Goal: Transaction & Acquisition: Purchase product/service

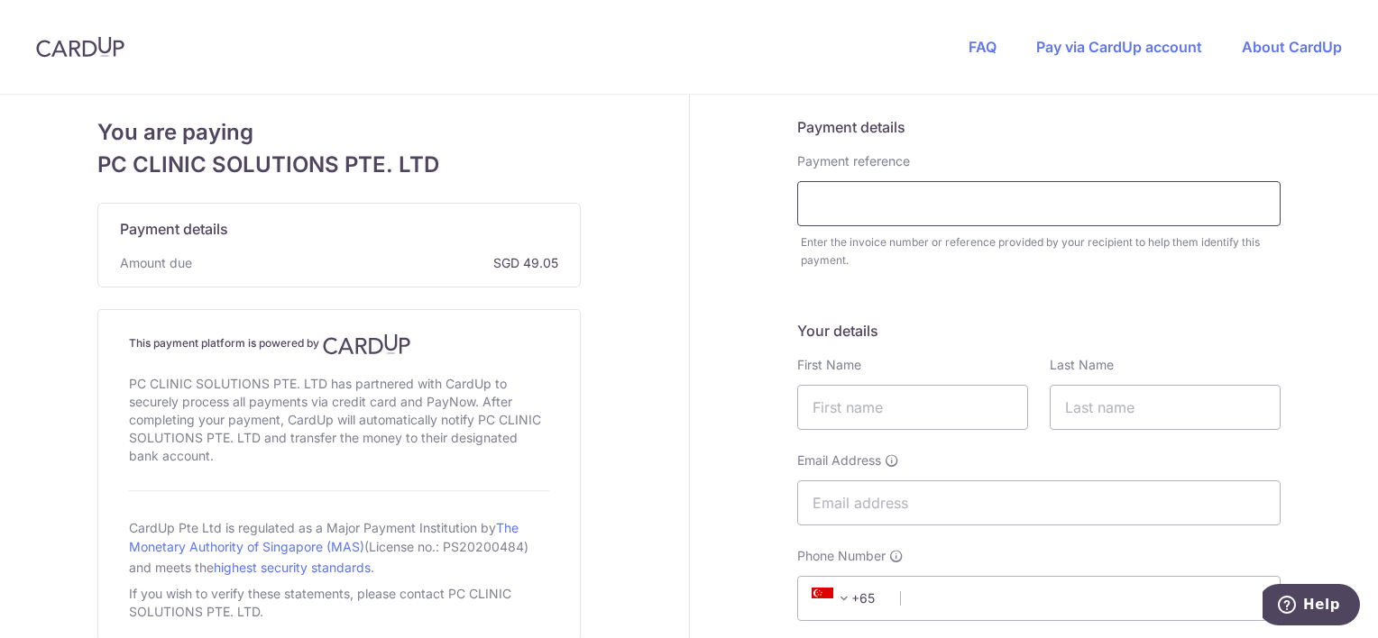
click at [845, 209] on input "text" at bounding box center [1038, 203] width 483 height 45
click at [1038, 211] on input "text" at bounding box center [1038, 203] width 483 height 45
paste input "QT-001264"
type input "QT-001264"
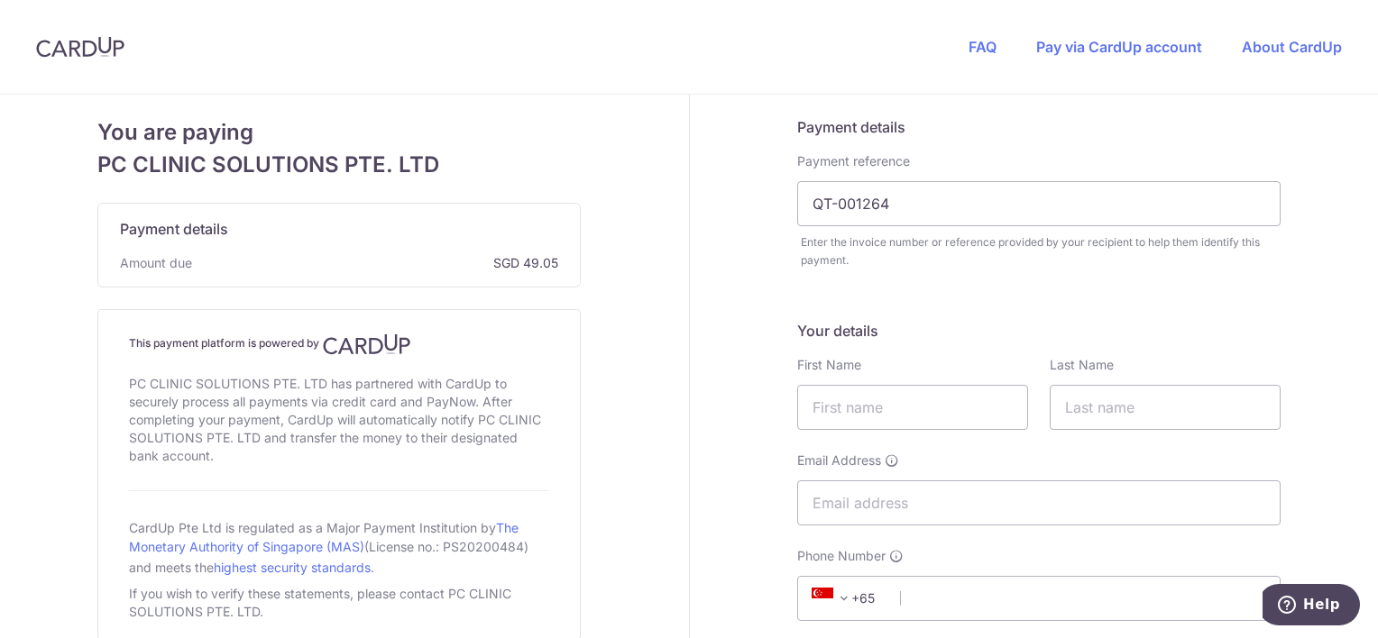
click at [895, 404] on input "text" at bounding box center [912, 407] width 231 height 45
type input "Siew See"
type input "[PERSON_NAME]"
type input "[EMAIL_ADDRESS][PERSON_NAME][DOMAIN_NAME]"
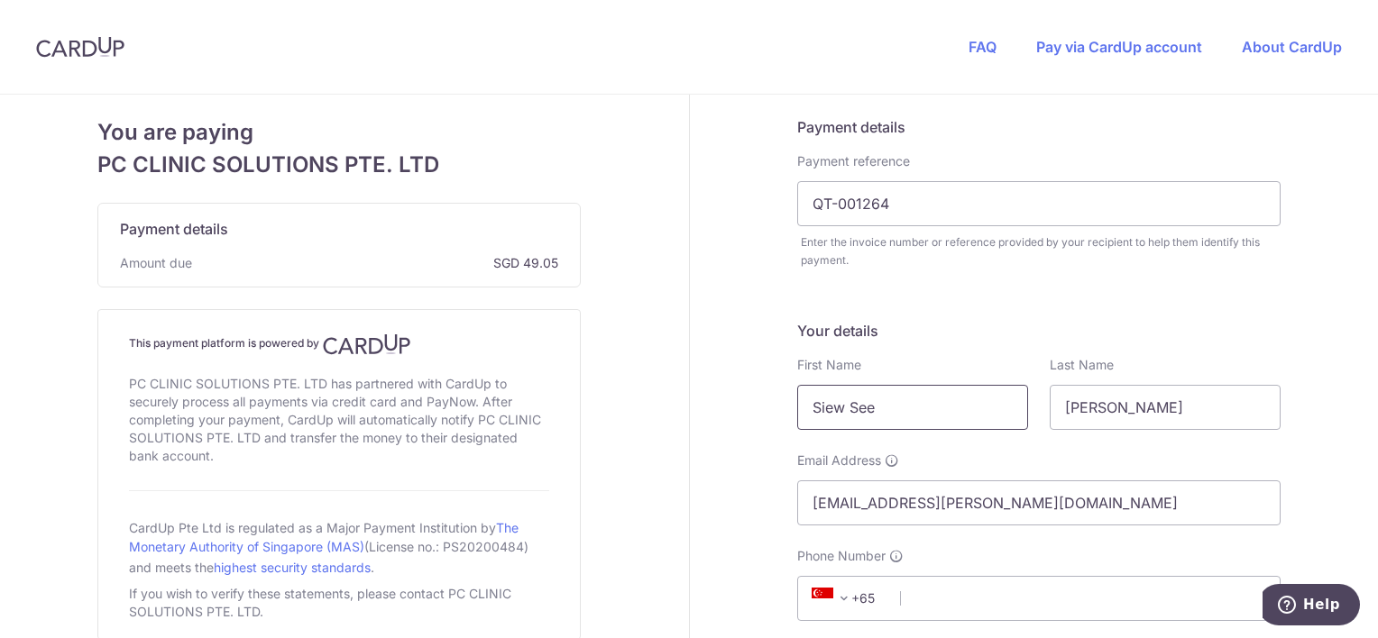
select select "65"
type input "63036410"
type input "138622"
type input "[STREET_ADDRESS]"
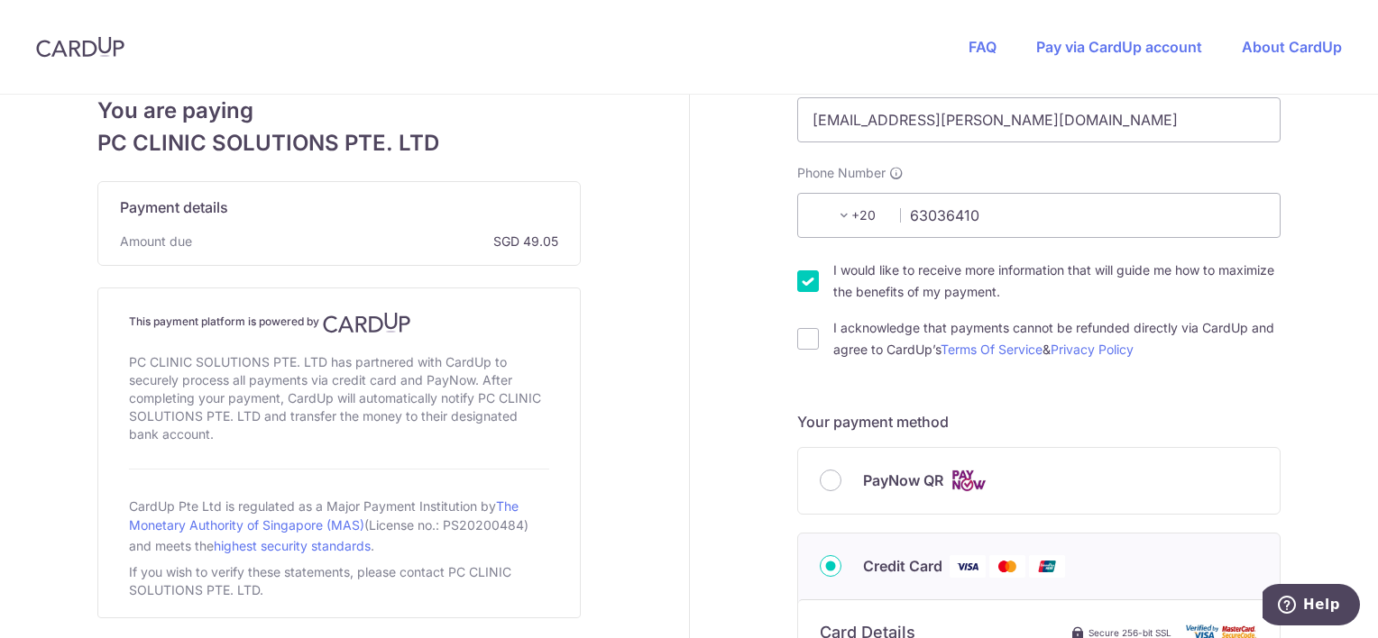
scroll to position [113, 0]
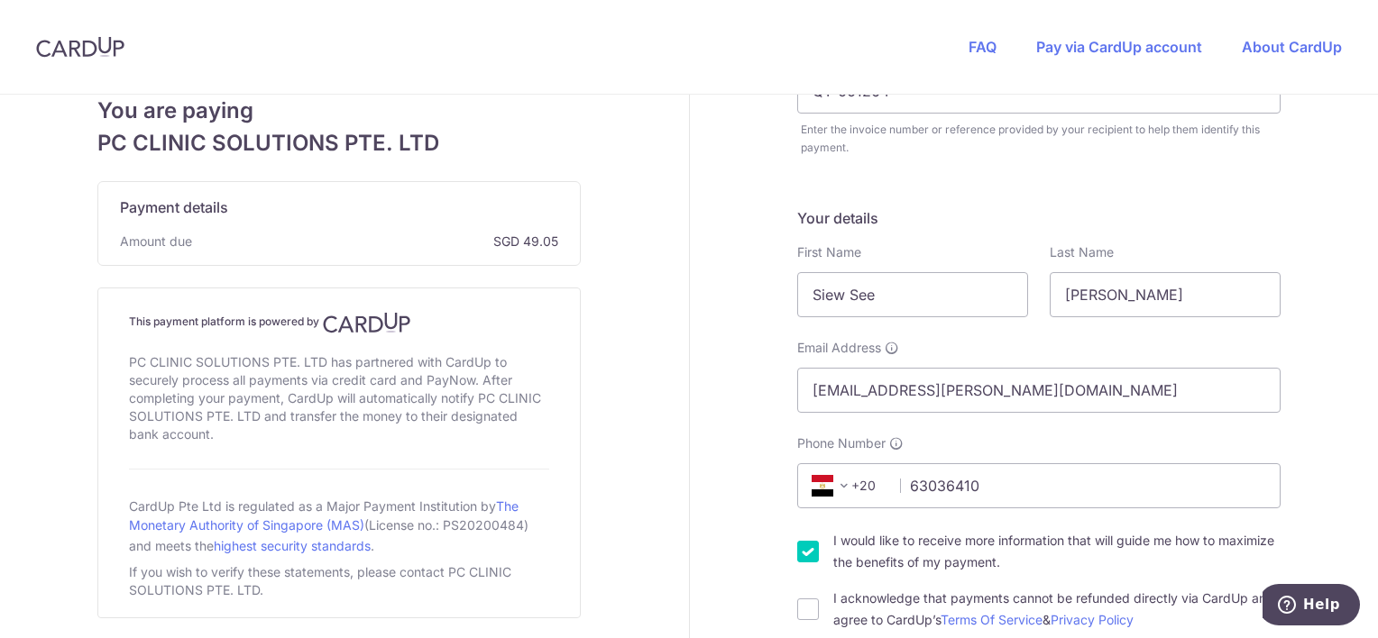
click at [837, 486] on span at bounding box center [844, 486] width 22 height 22
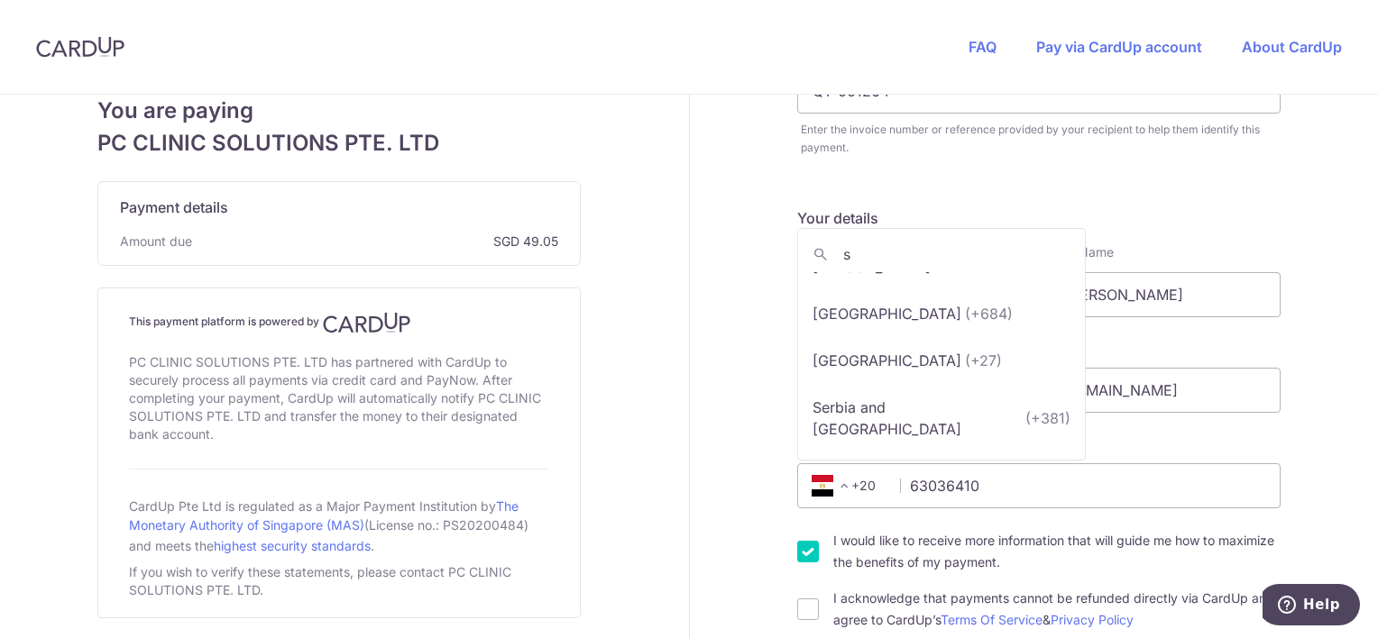
scroll to position [0, 0]
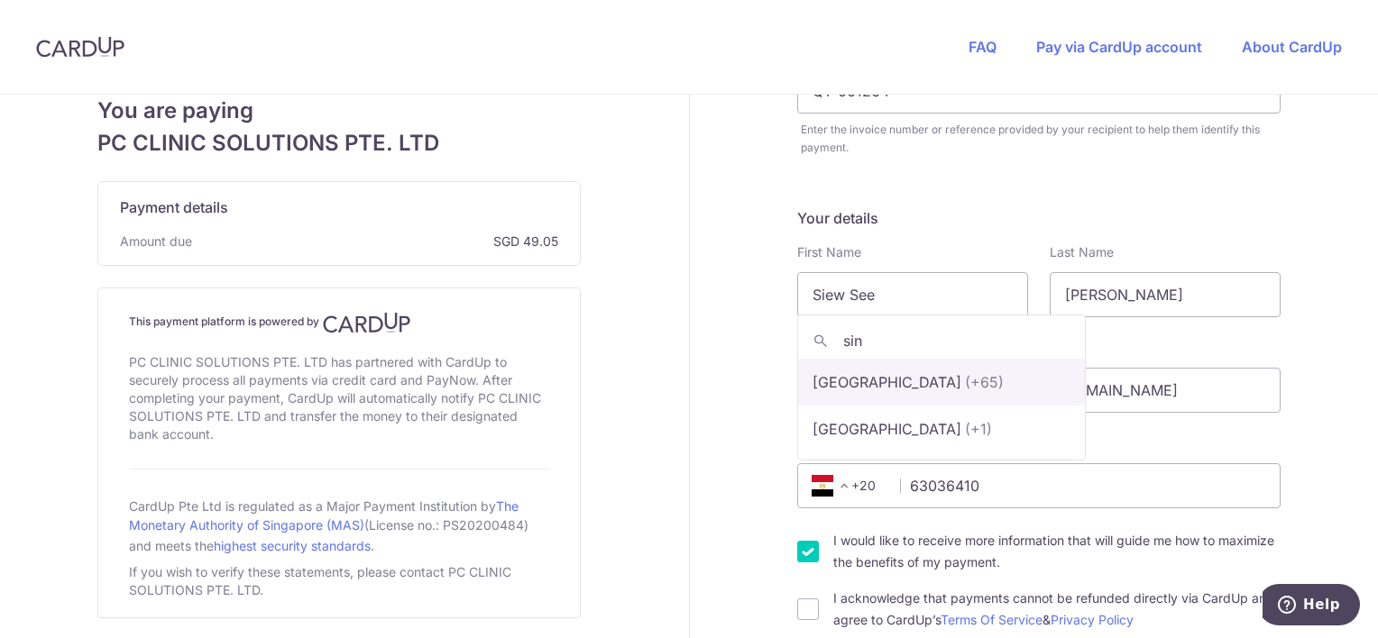
type input "sin"
select select "199"
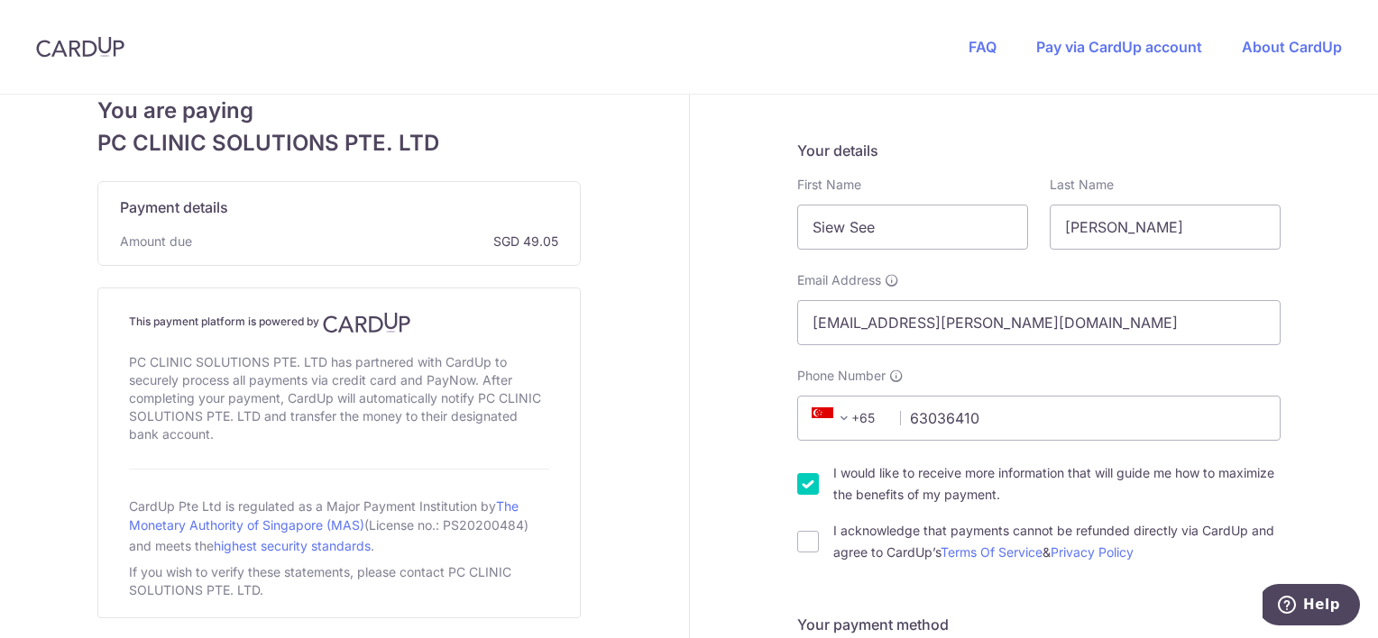
scroll to position [361, 0]
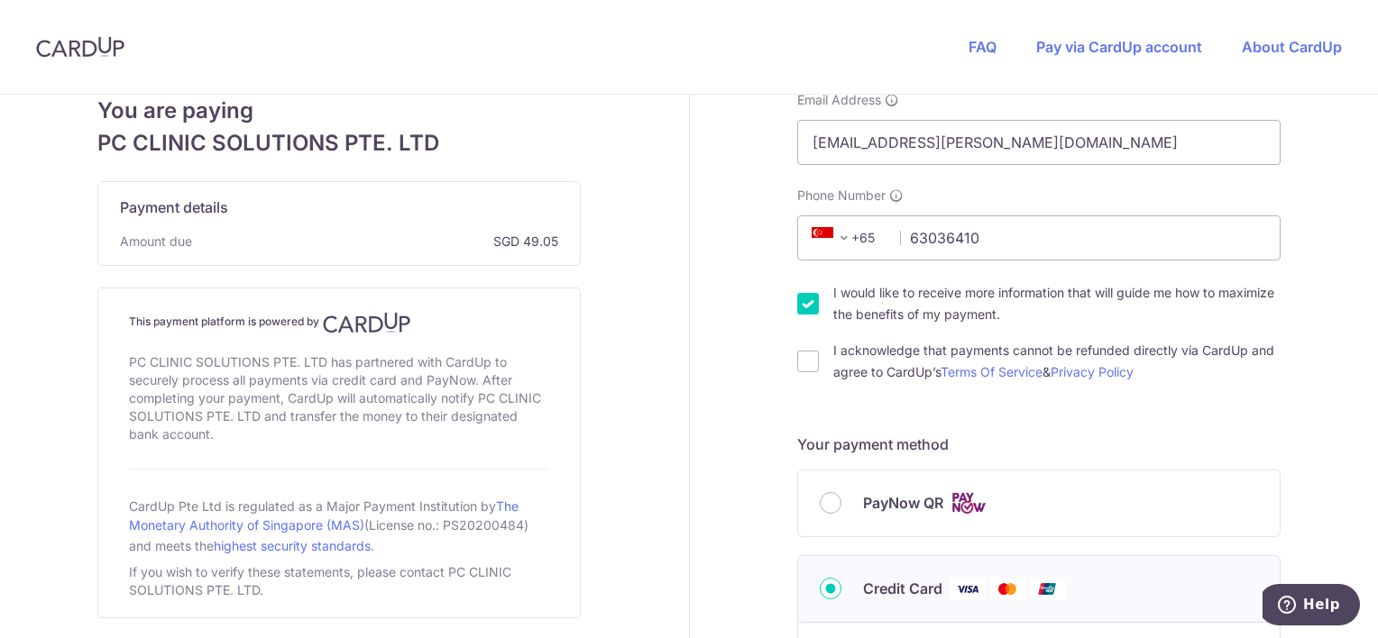
click at [807, 302] on input "I would like to receive more information that will guide me how to maximize the…" at bounding box center [808, 304] width 22 height 22
checkbox input "false"
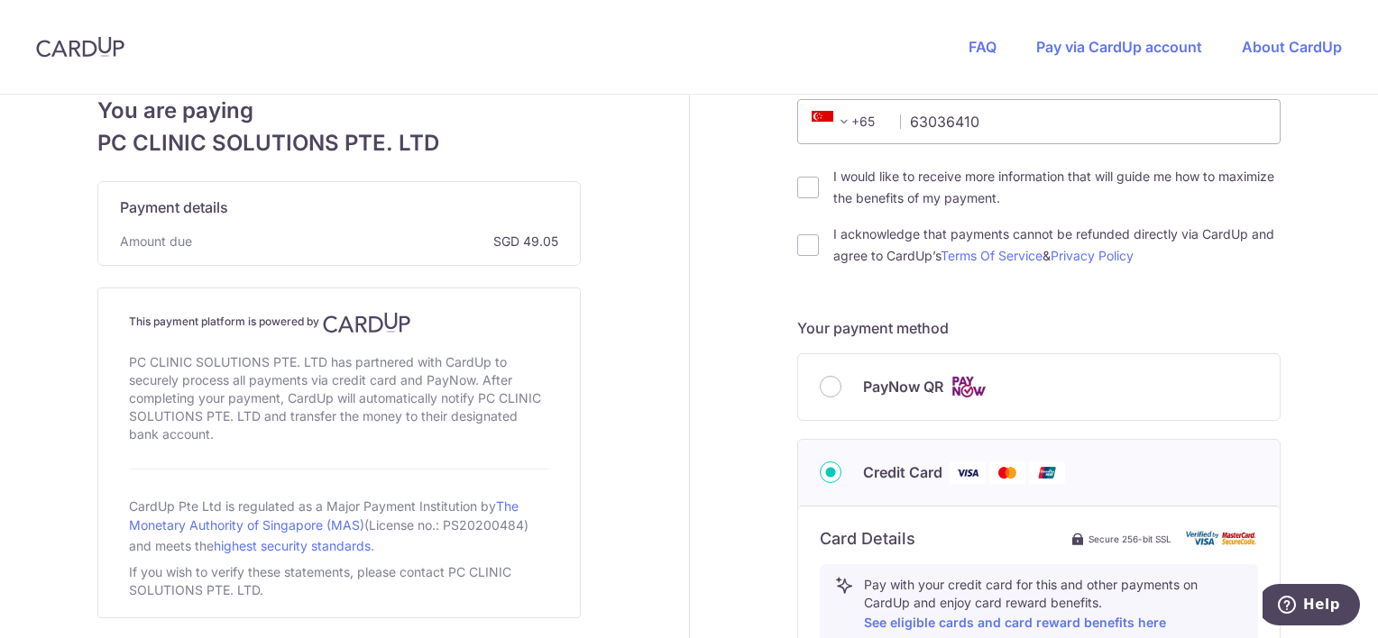
scroll to position [928, 0]
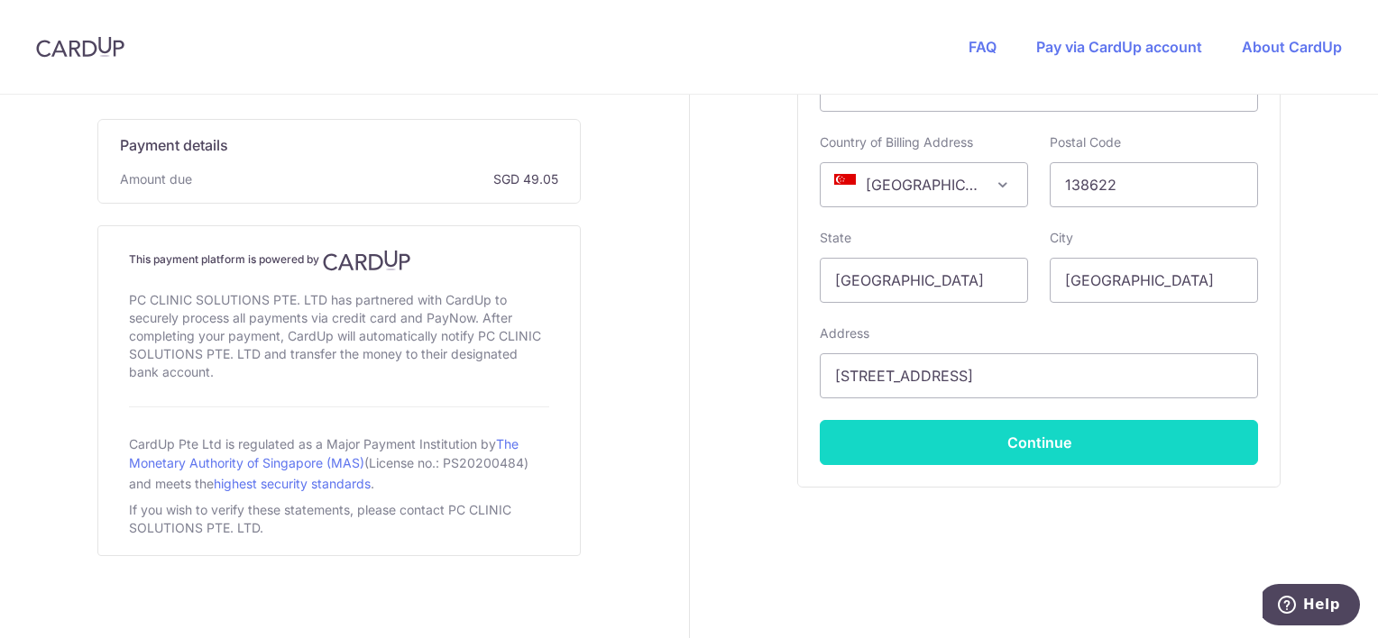
click at [1062, 439] on button "Continue" at bounding box center [1039, 442] width 438 height 45
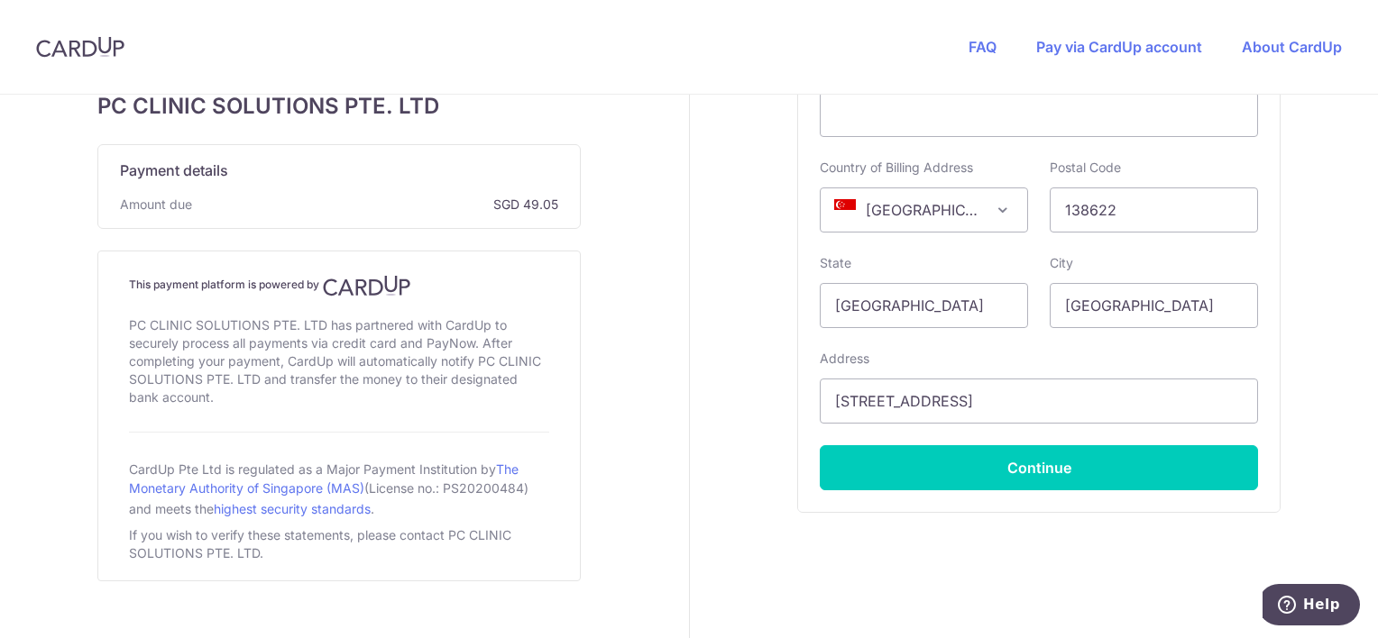
scroll to position [355, 0]
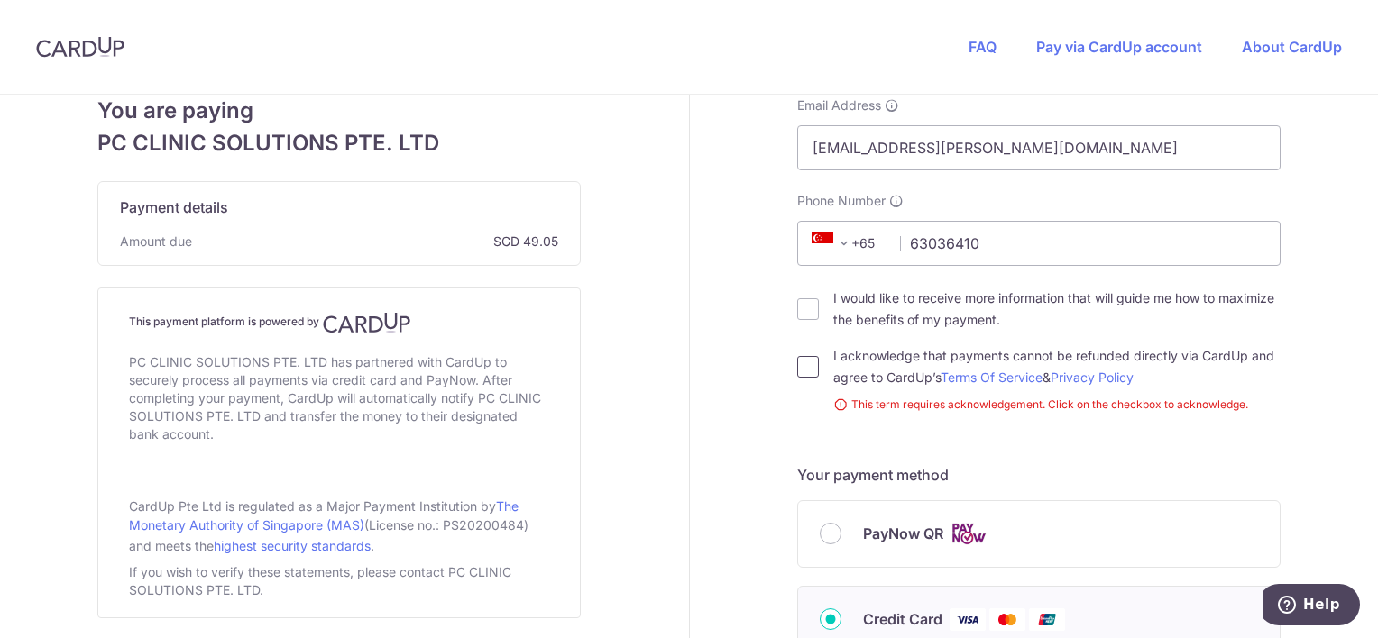
click at [797, 372] on input "I acknowledge that payments cannot be refunded directly via CardUp and agree to…" at bounding box center [808, 367] width 22 height 22
checkbox input "true"
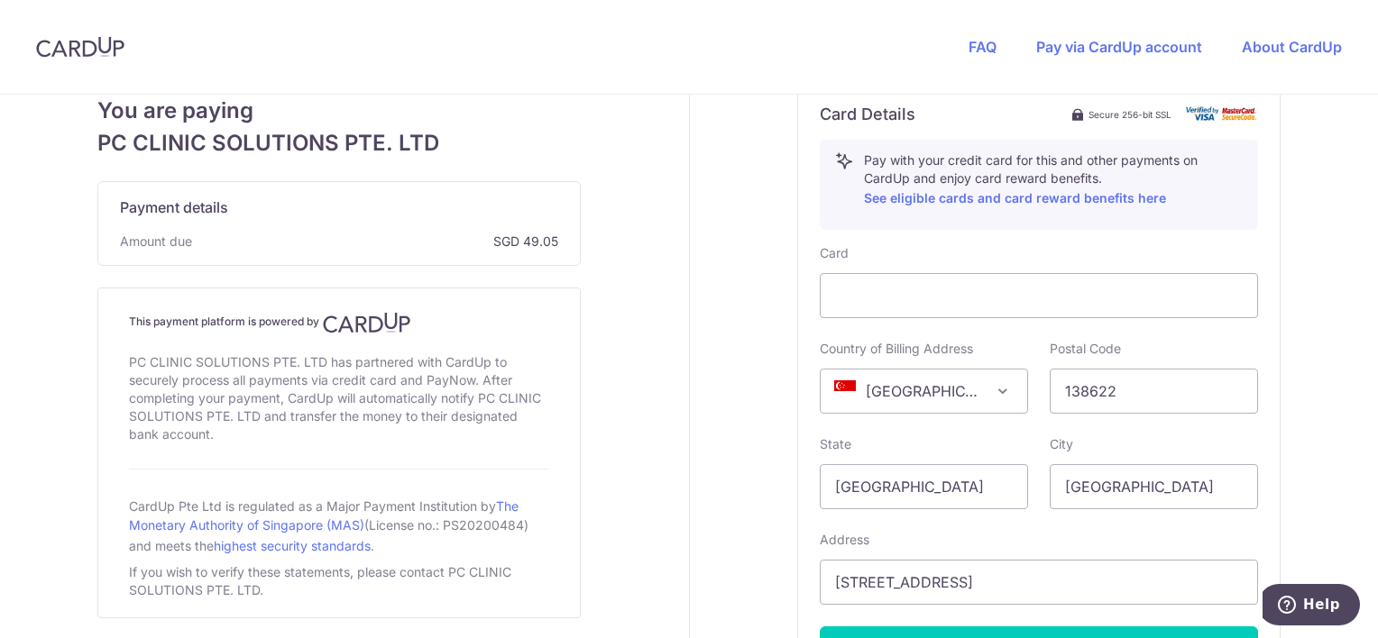
scroll to position [1108, 0]
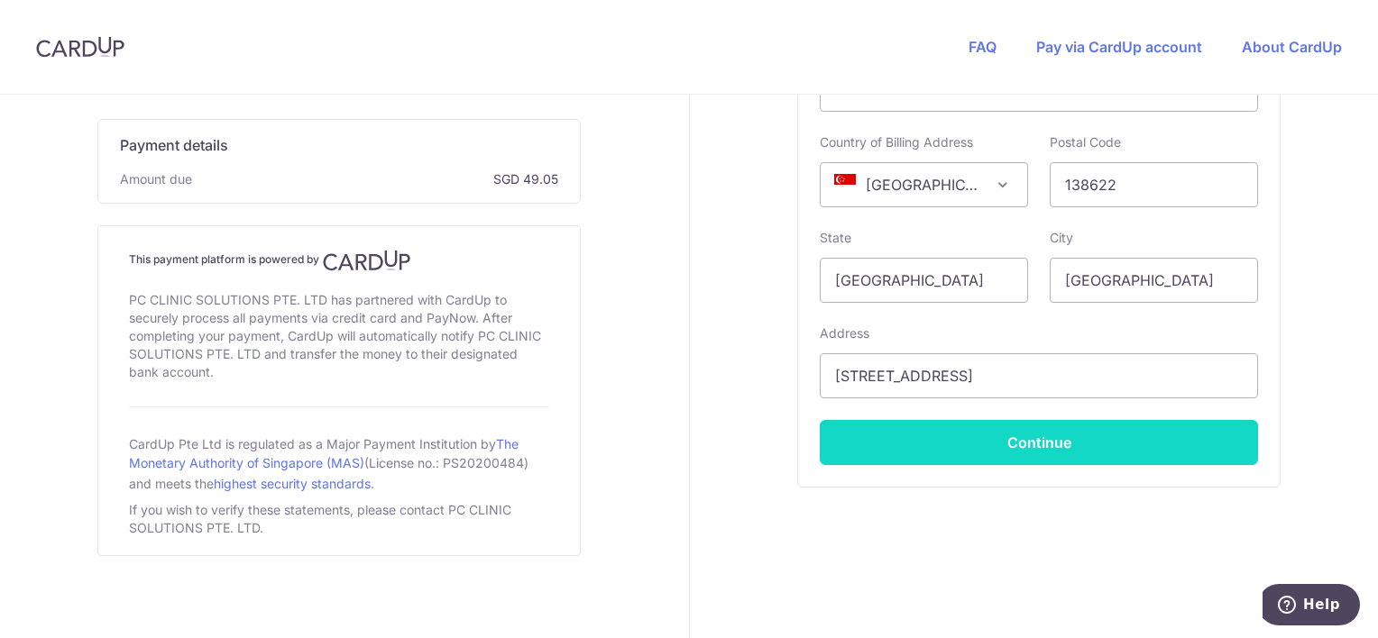
click at [1053, 447] on button "Continue" at bounding box center [1039, 442] width 438 height 45
type input "**** 6999"
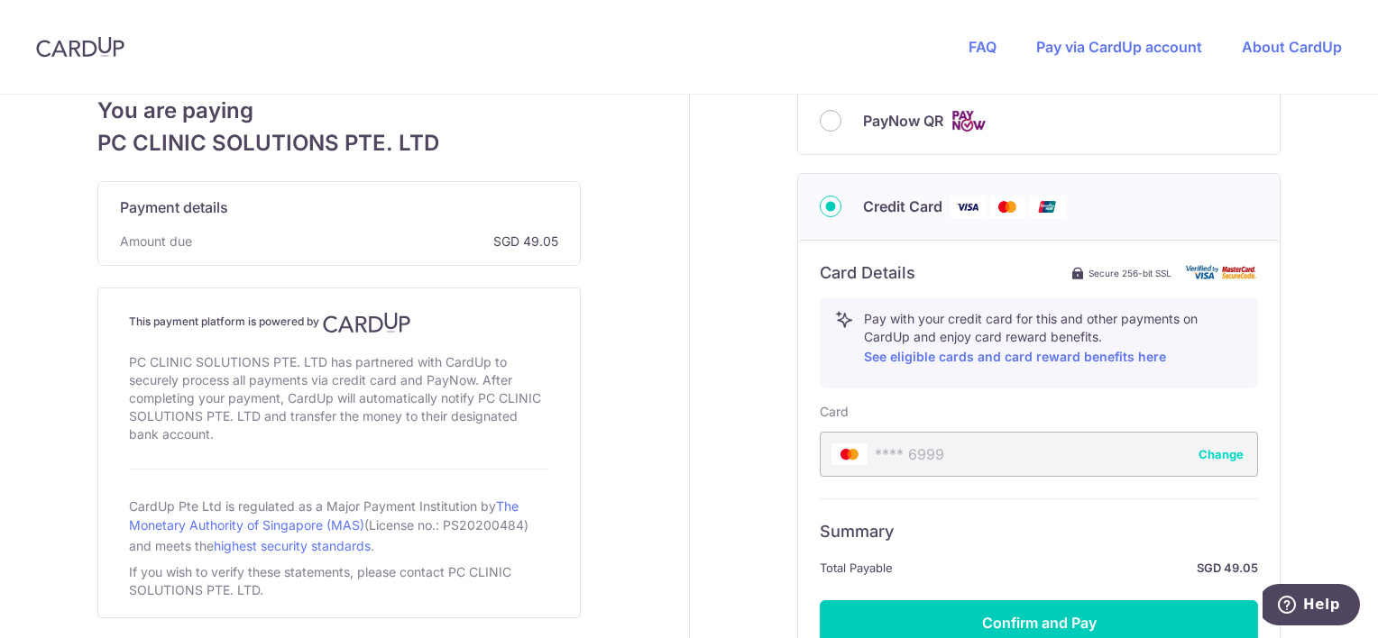
scroll to position [923, 0]
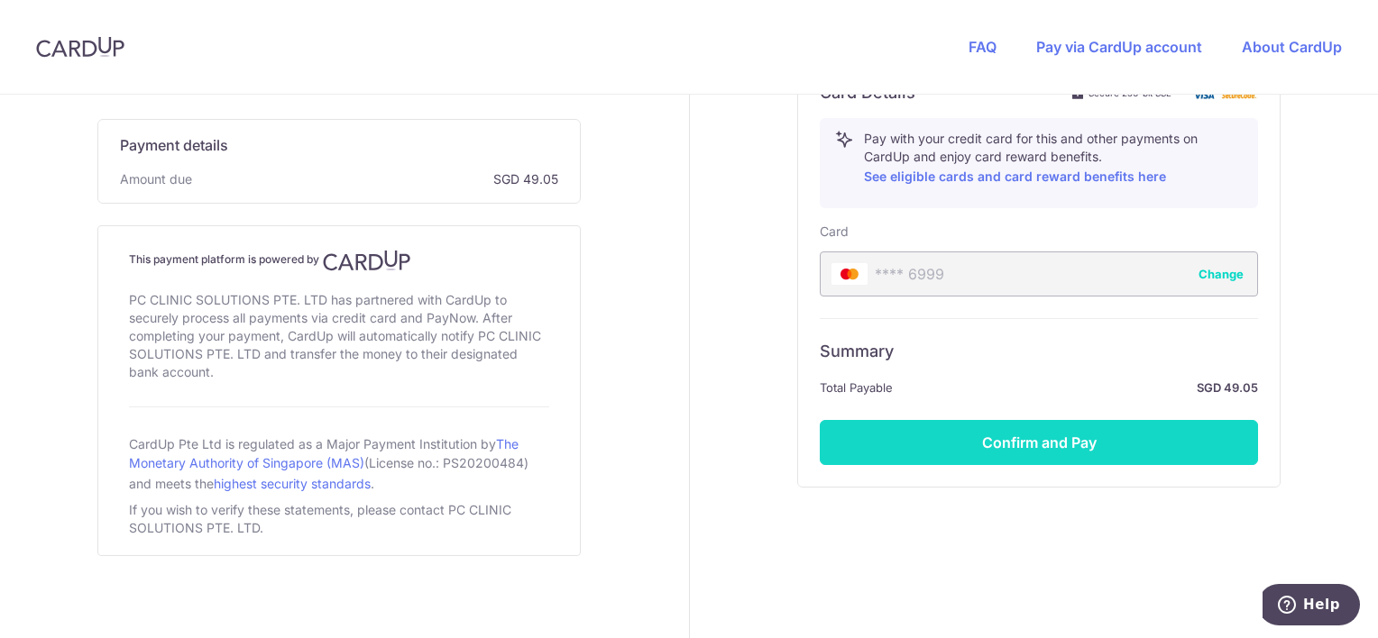
click at [1068, 444] on button "Confirm and Pay" at bounding box center [1039, 442] width 438 height 45
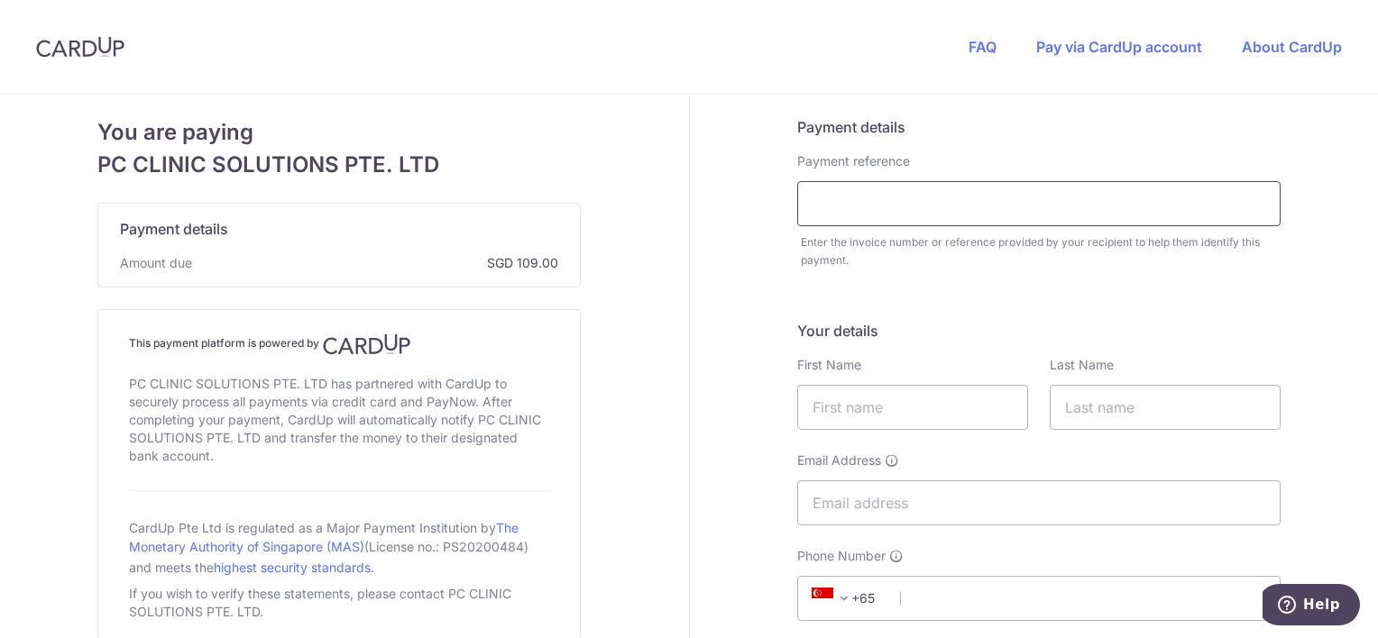
click at [902, 206] on input "text" at bounding box center [1038, 203] width 483 height 45
paste input "QT-001263"
type input "QT-001263"
click at [892, 419] on input "text" at bounding box center [912, 407] width 231 height 45
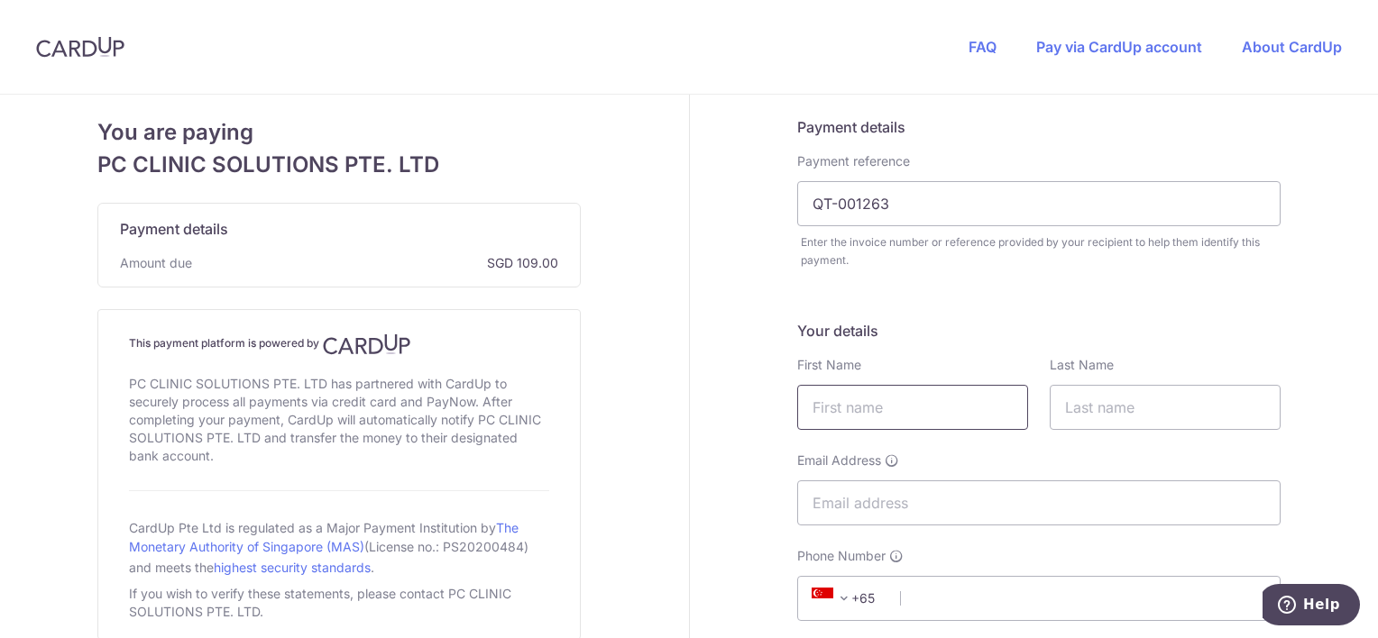
type input "Siew See"
type input "[PERSON_NAME]"
type input "[EMAIL_ADDRESS][PERSON_NAME][DOMAIN_NAME]"
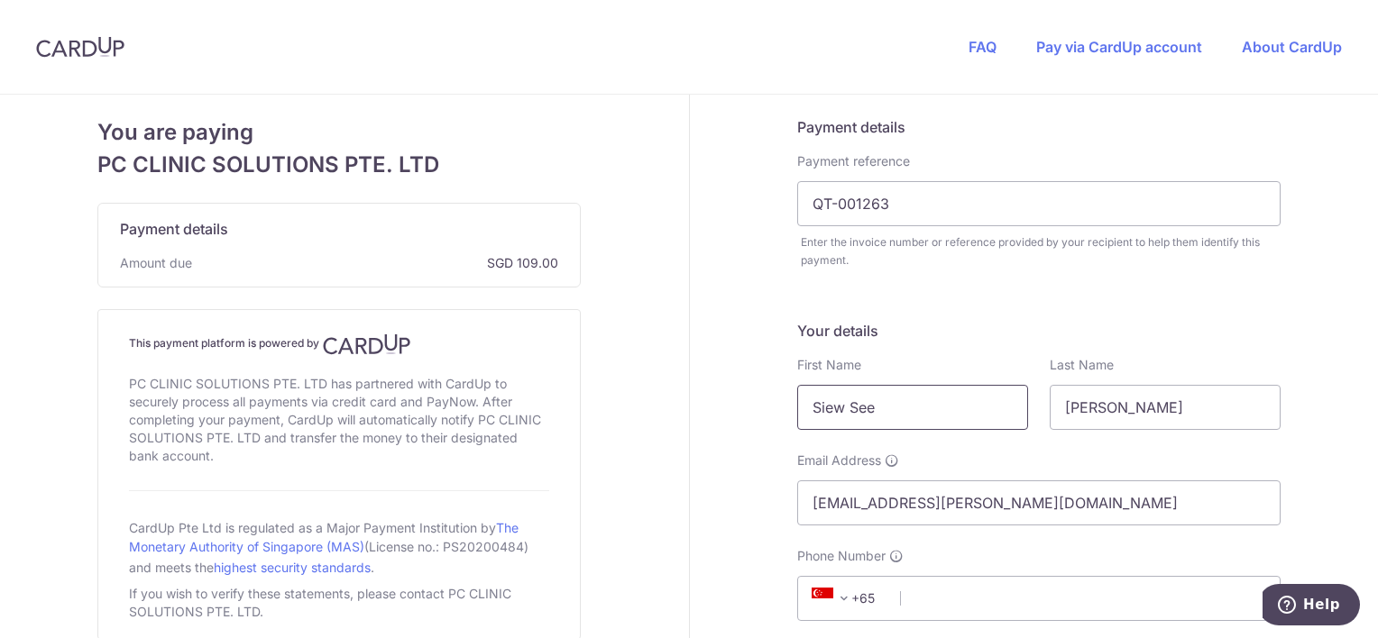
select select "65"
type input "63036410"
type input "138622"
type input "[STREET_ADDRESS]"
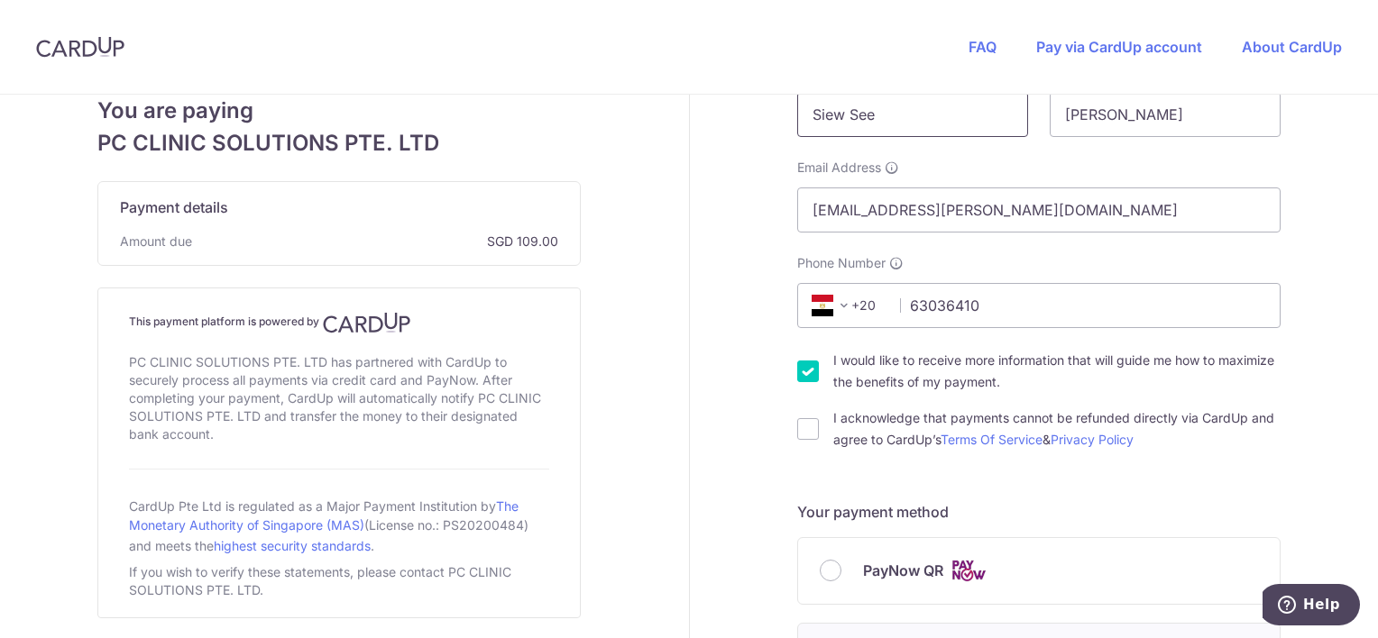
scroll to position [203, 0]
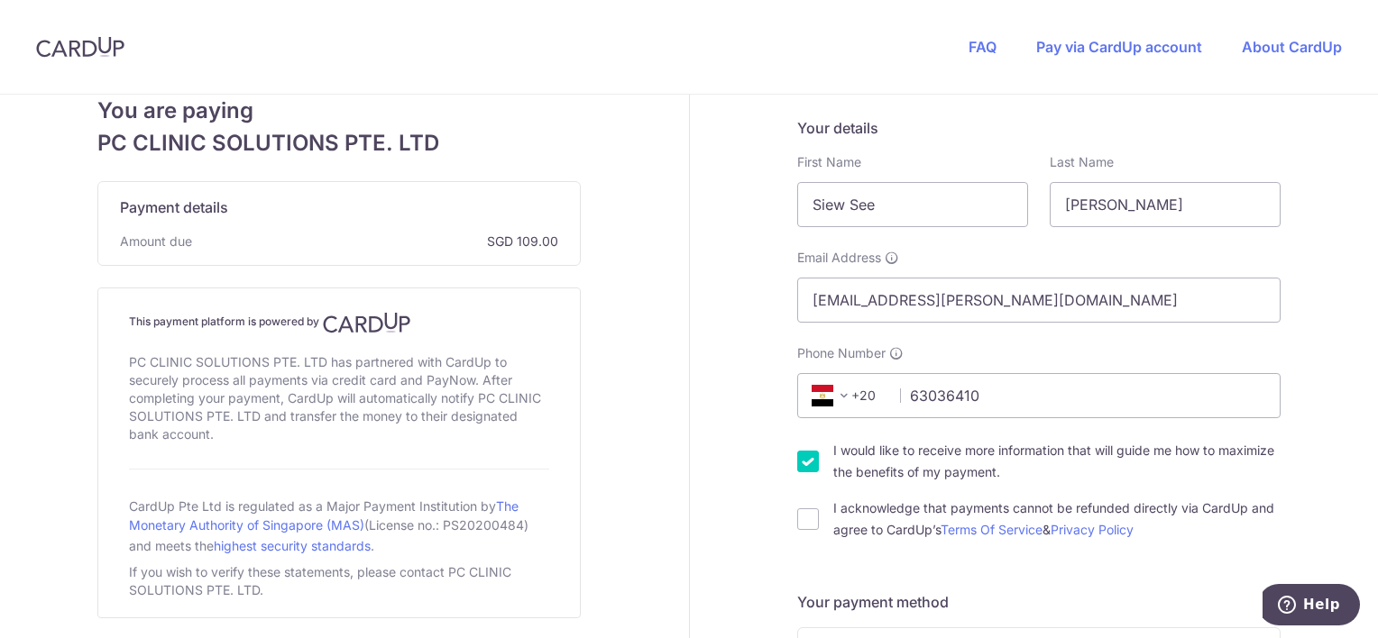
click at [842, 397] on span at bounding box center [844, 396] width 22 height 22
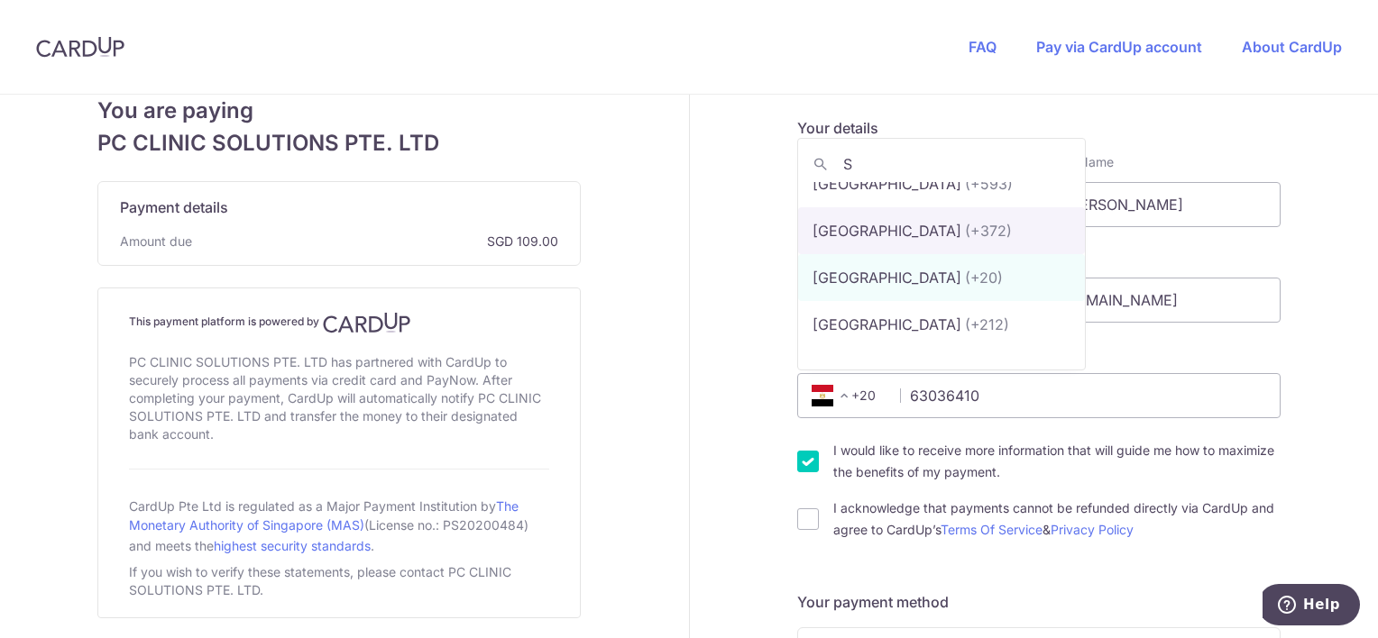
scroll to position [0, 0]
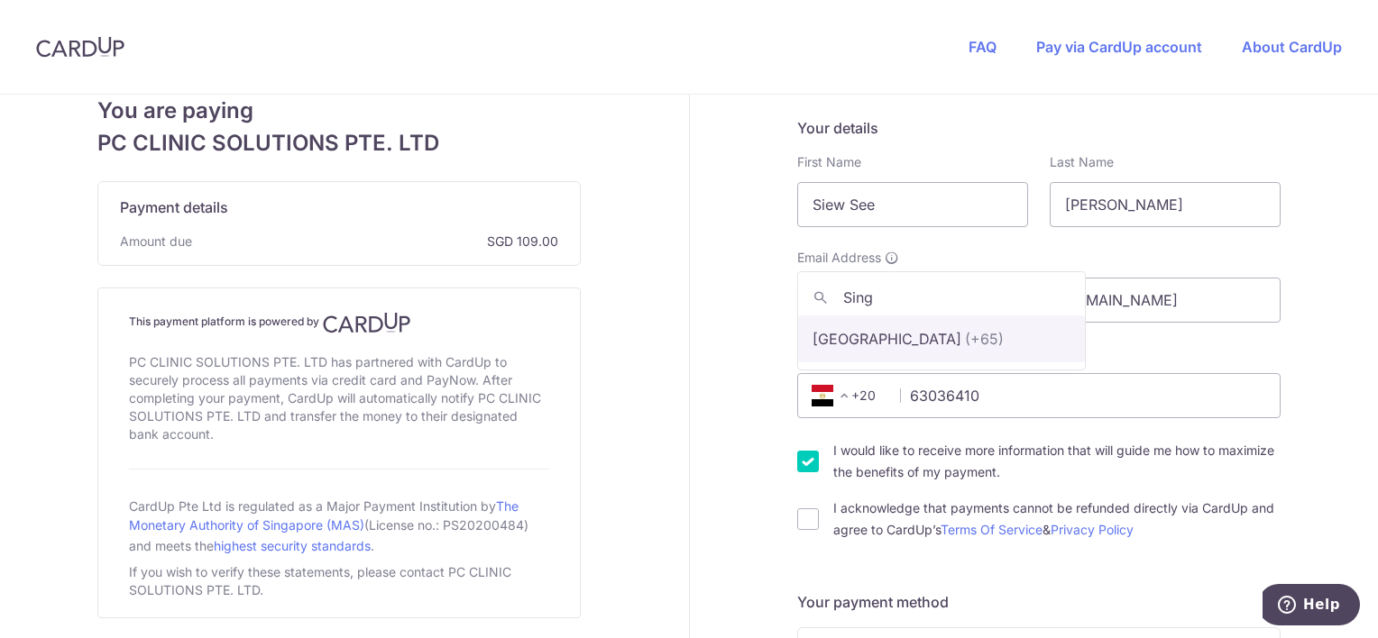
type input "Sing"
select select "199"
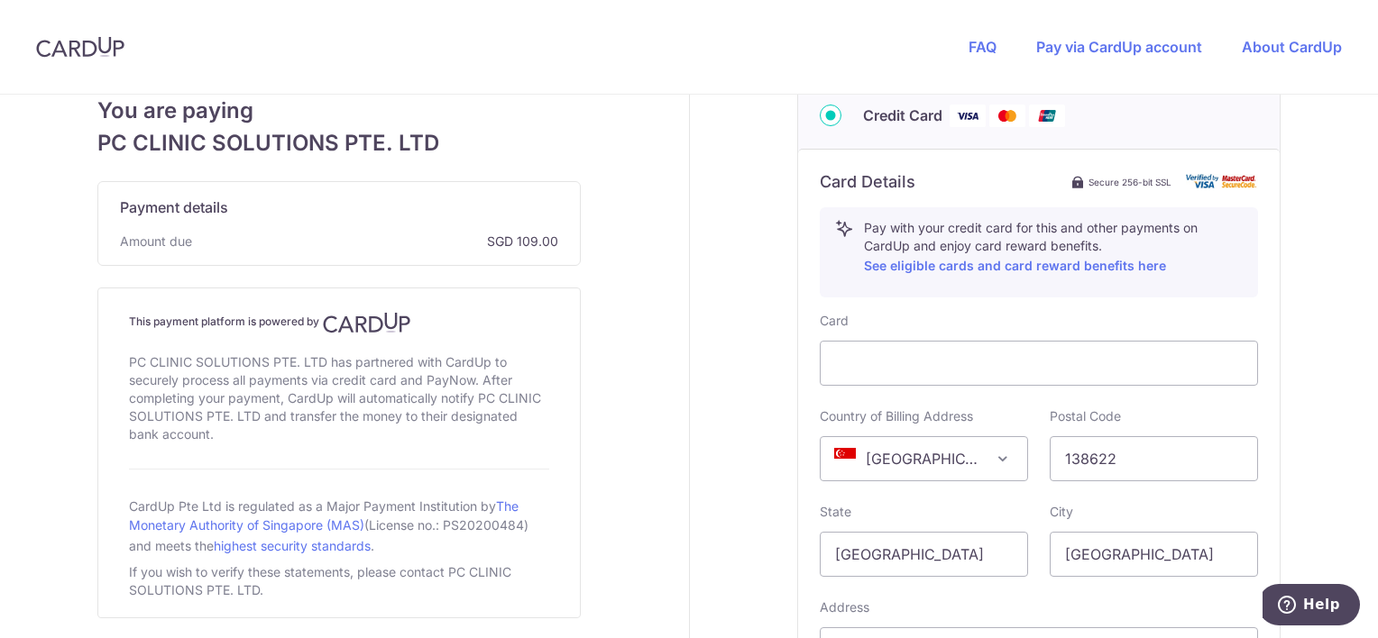
scroll to position [924, 0]
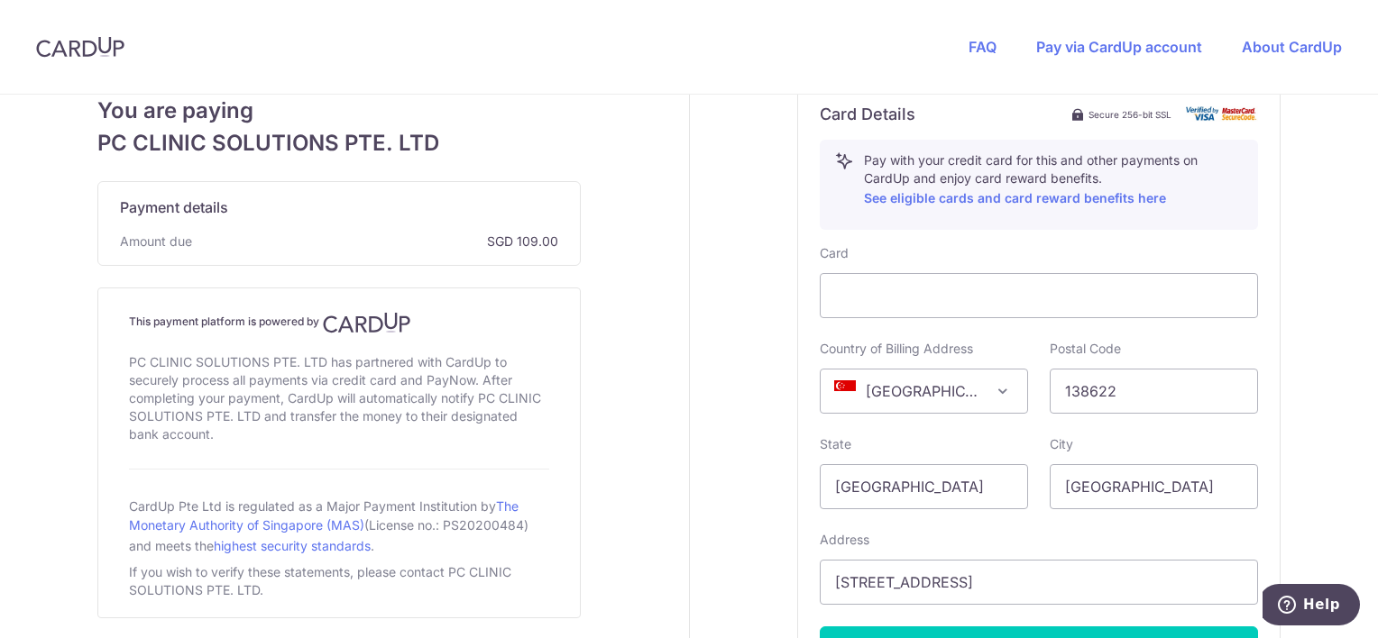
scroll to position [1108, 0]
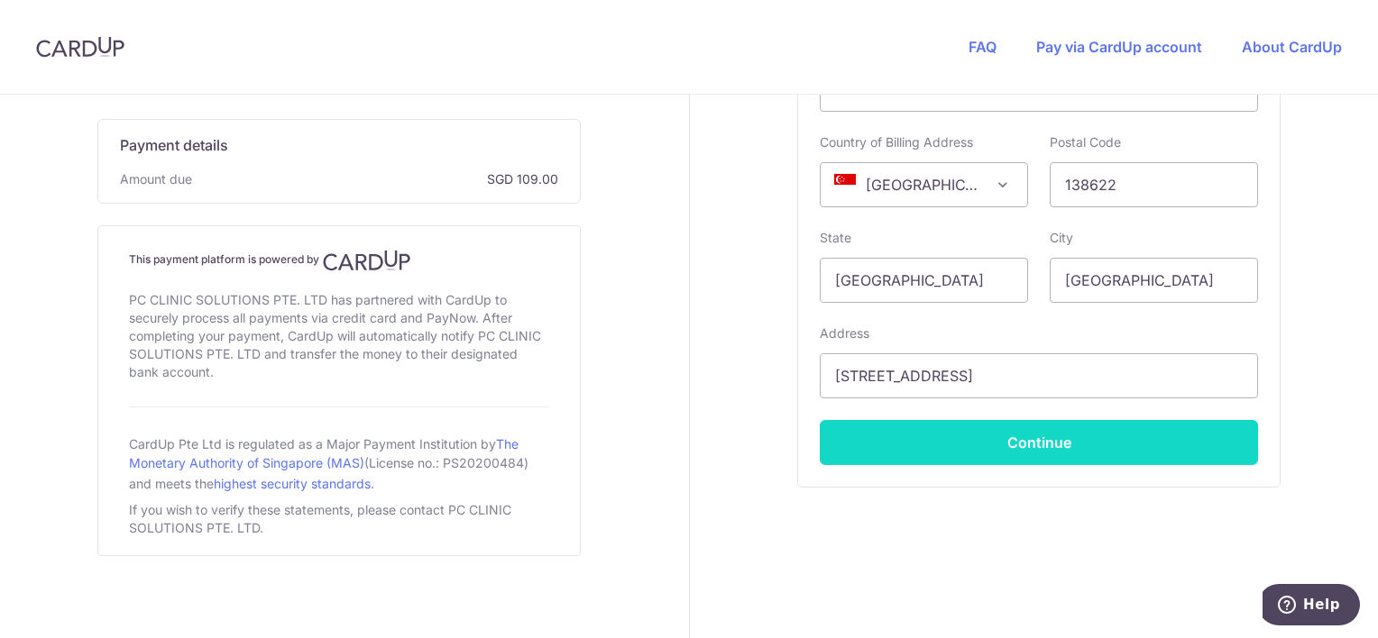
click at [1021, 434] on button "Continue" at bounding box center [1039, 442] width 438 height 45
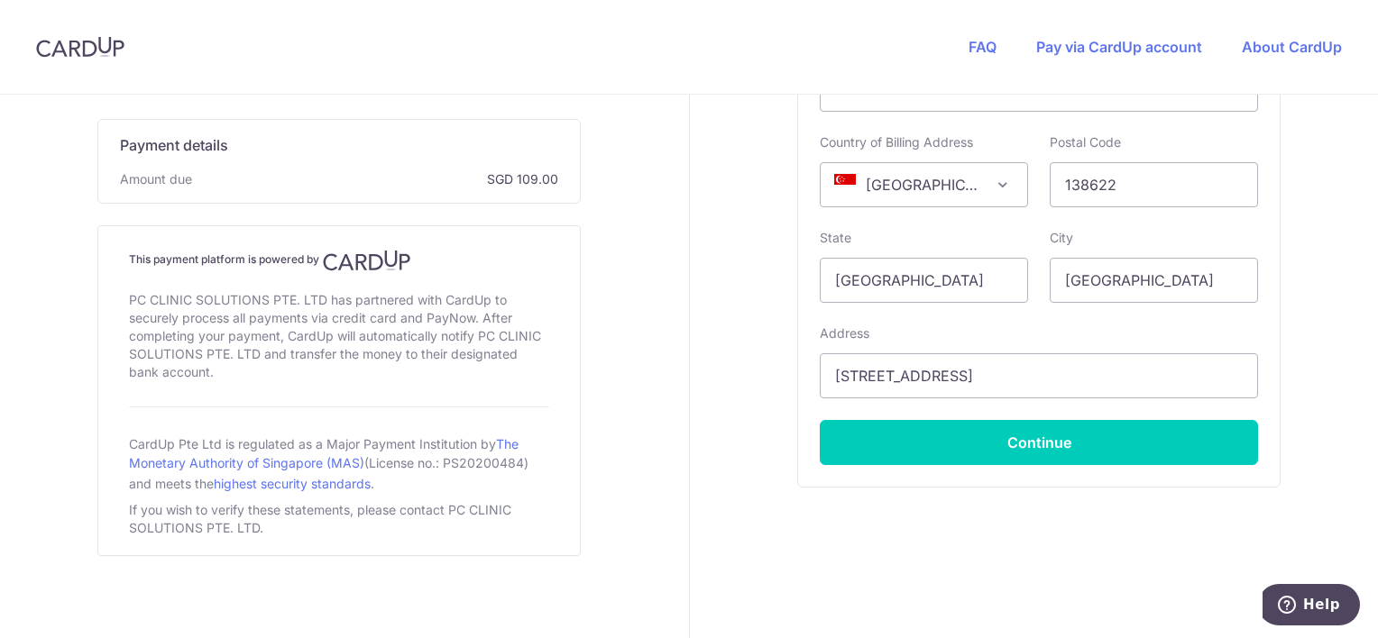
scroll to position [355, 0]
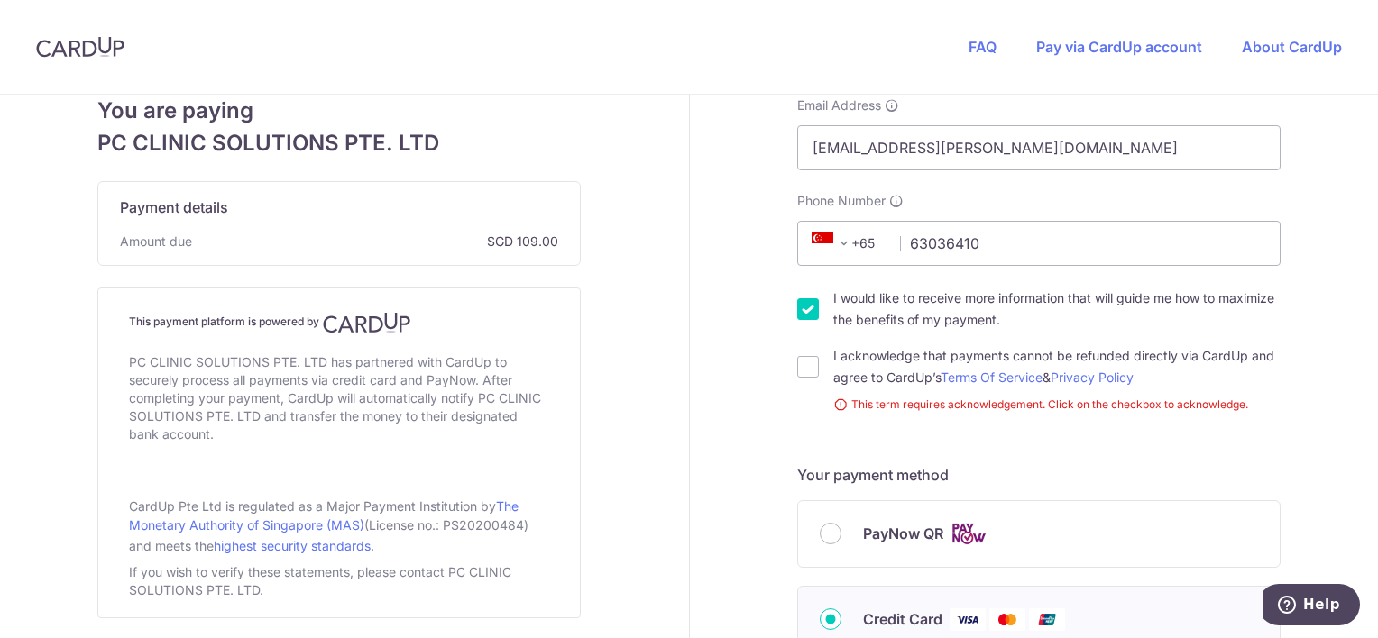
drag, startPoint x: 800, startPoint y: 304, endPoint x: 800, endPoint y: 354, distance: 49.6
click at [800, 304] on input "I would like to receive more information that will guide me how to maximize the…" at bounding box center [808, 309] width 22 height 22
checkbox input "false"
click at [801, 377] on input "I acknowledge that payments cannot be refunded directly via CardUp and agree to…" at bounding box center [808, 367] width 22 height 22
checkbox input "true"
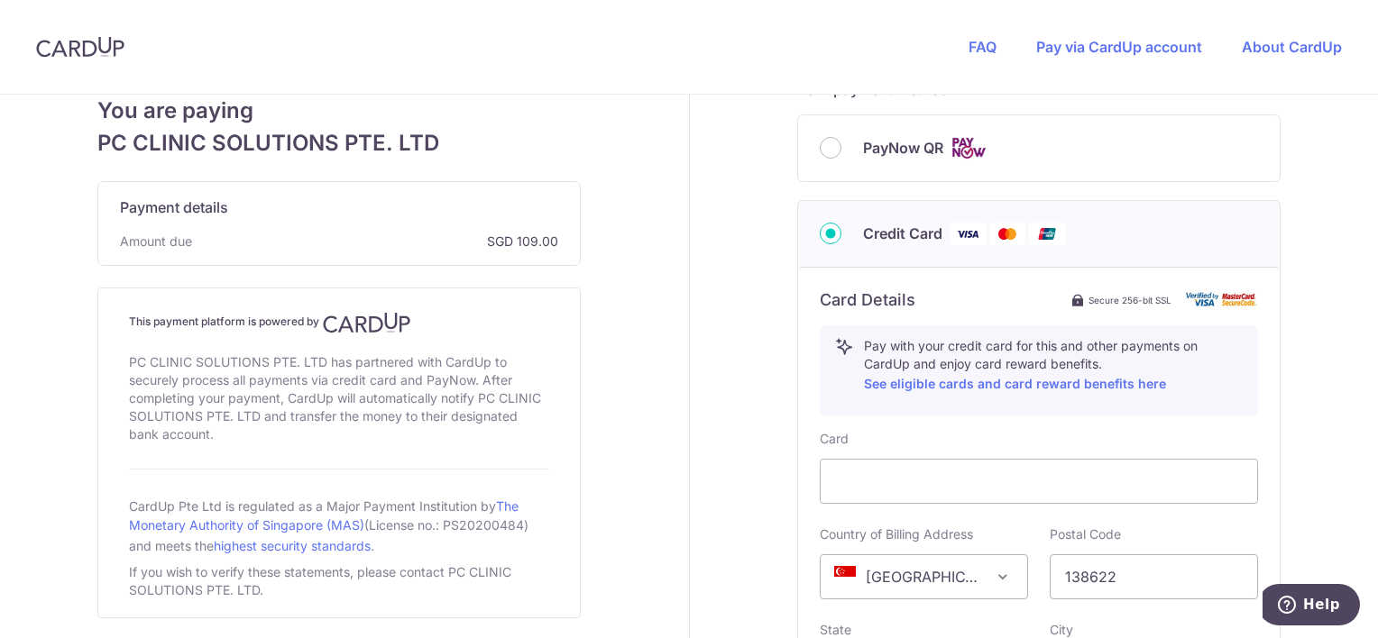
scroll to position [1108, 0]
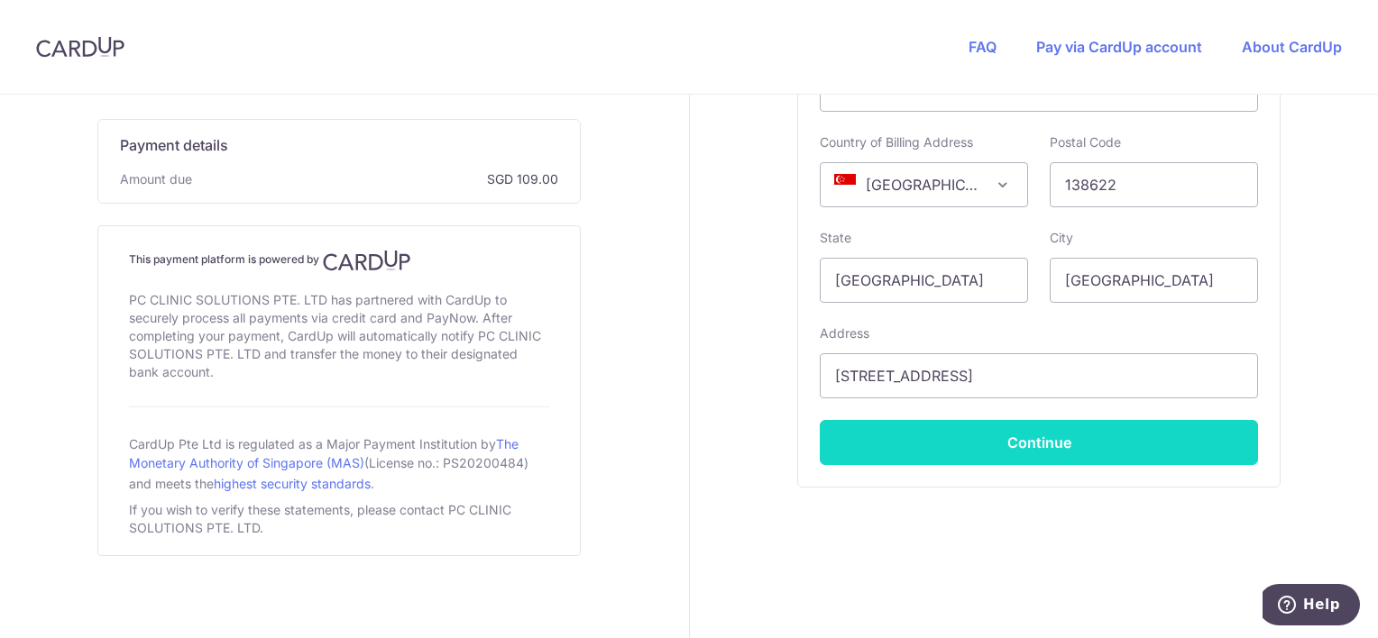
click at [1030, 448] on button "Continue" at bounding box center [1039, 442] width 438 height 45
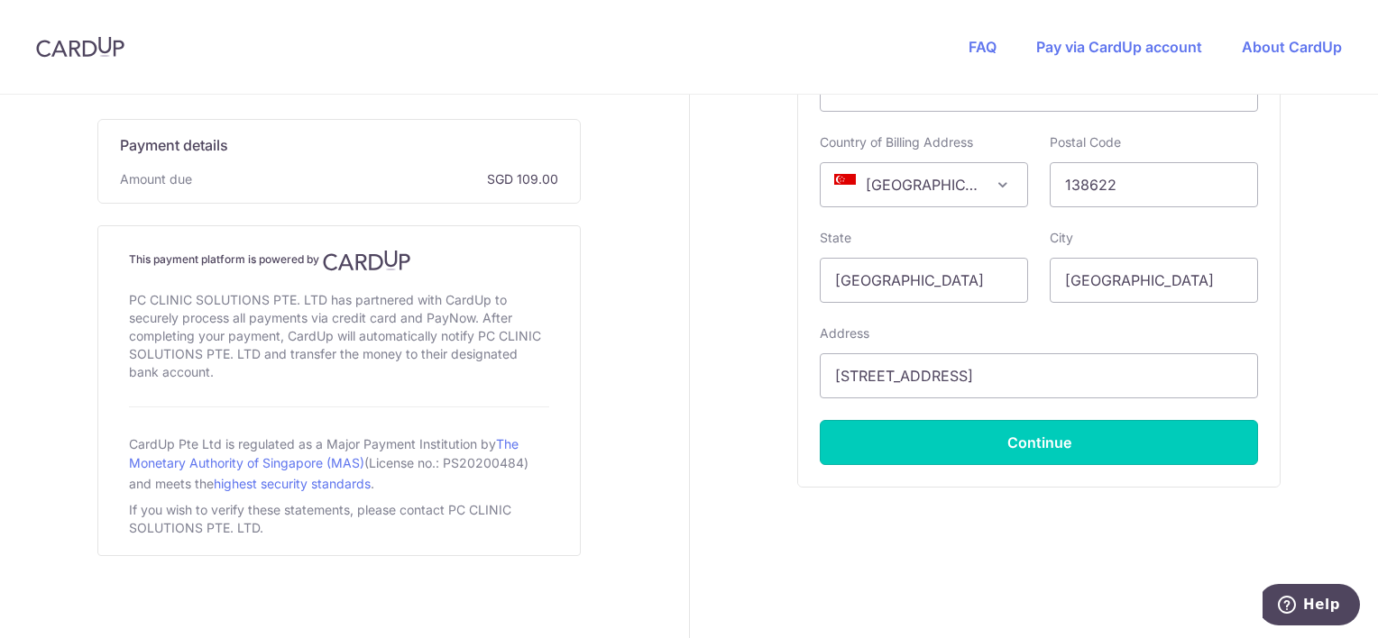
type input "**** 6999"
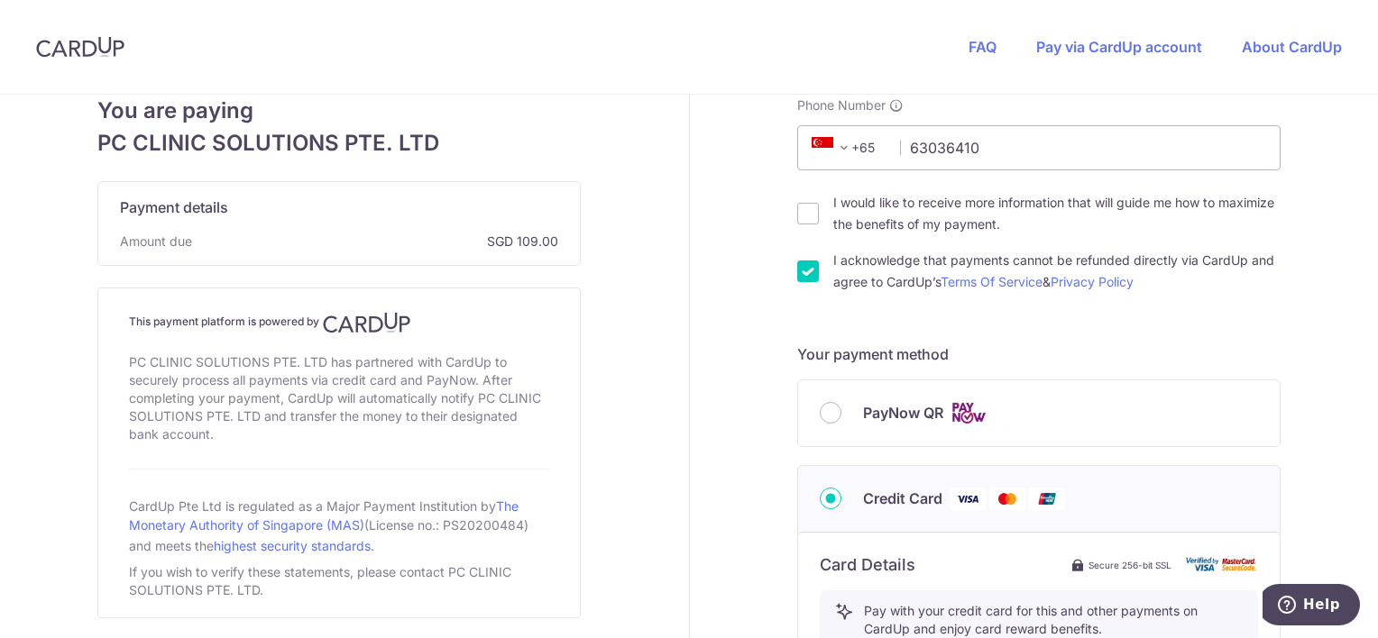
scroll to position [923, 0]
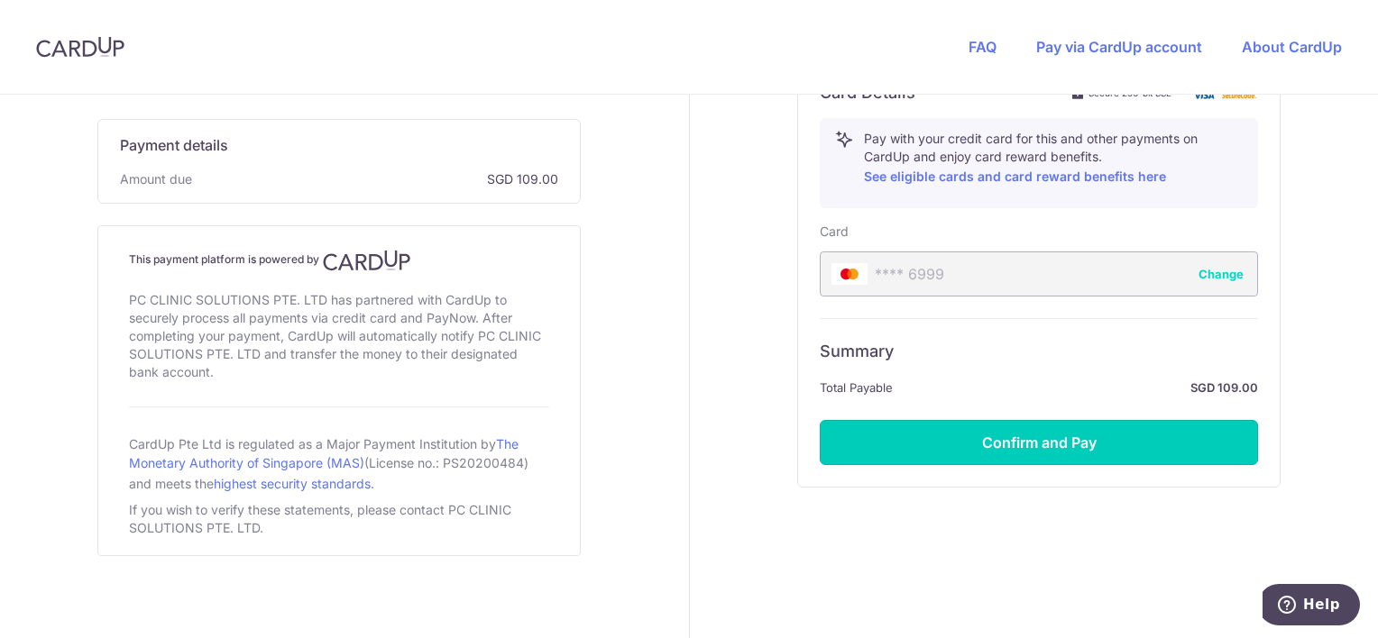
click at [1063, 442] on button "Confirm and Pay" at bounding box center [1039, 442] width 438 height 45
